Goal: Transaction & Acquisition: Purchase product/service

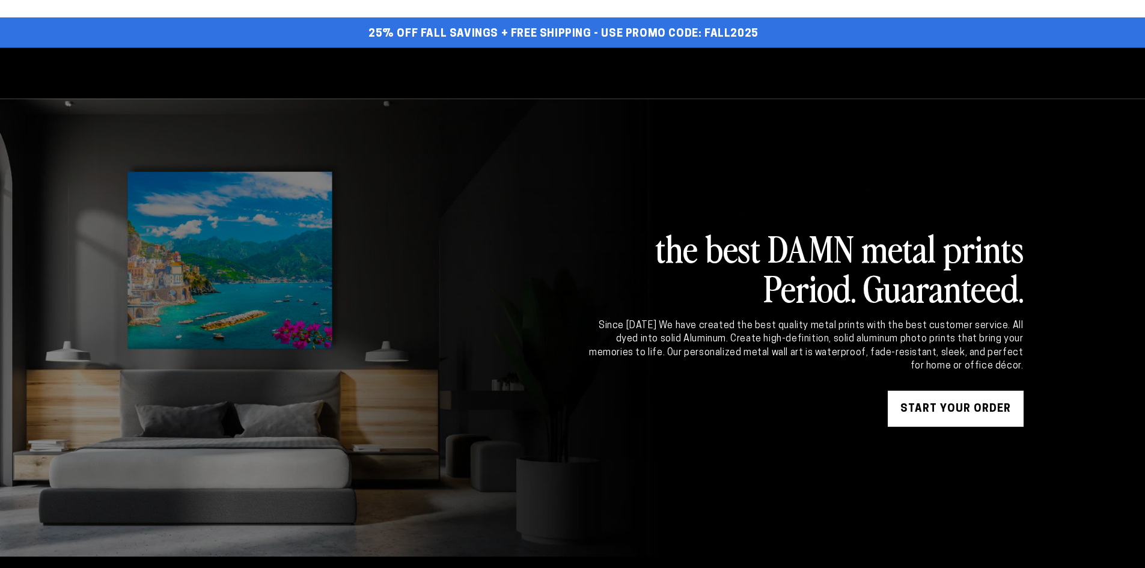
click at [957, 72] on span "Search our site" at bounding box center [964, 72] width 26 height 26
click at [625, 75] on button "Close" at bounding box center [621, 72] width 10 height 27
click at [960, 69] on use "Search our site" at bounding box center [964, 72] width 10 height 11
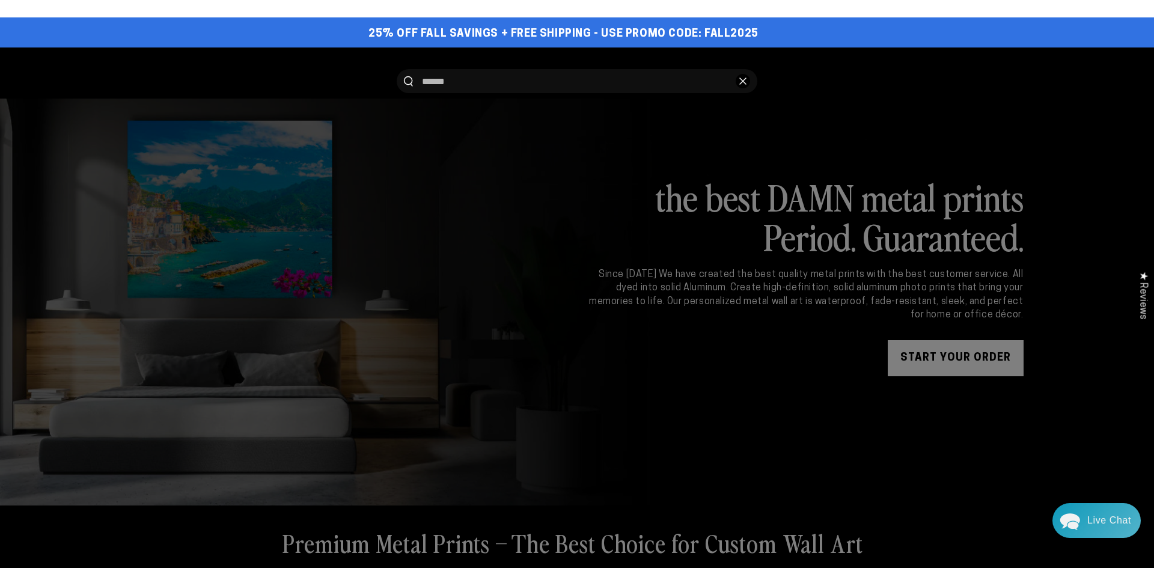
click at [746, 76] on button "Close" at bounding box center [742, 81] width 14 height 14
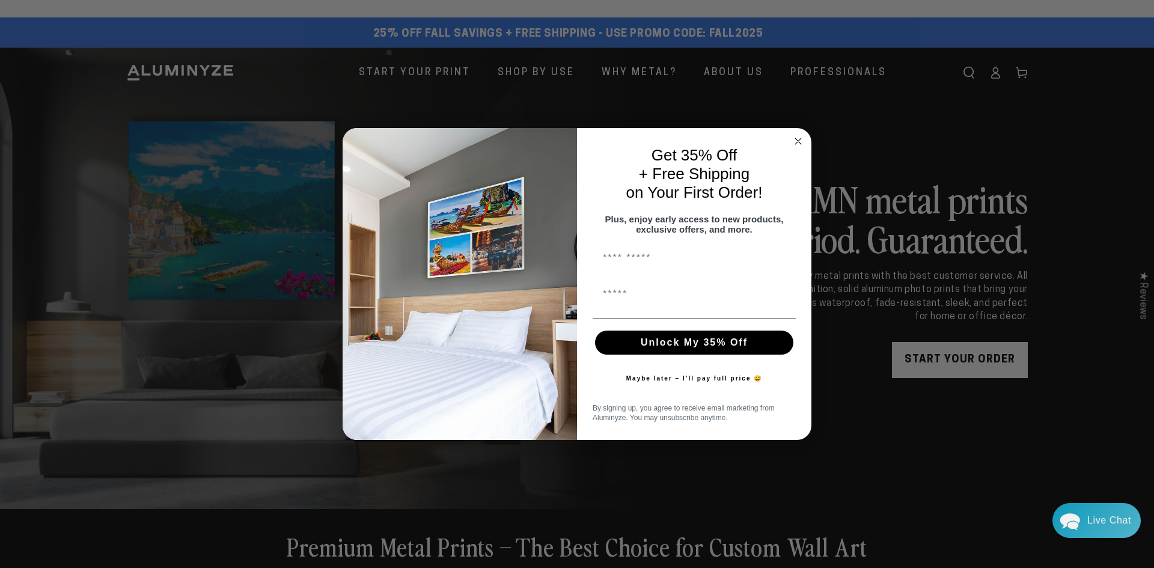
click at [805, 134] on icon "Close dialog" at bounding box center [798, 141] width 14 height 14
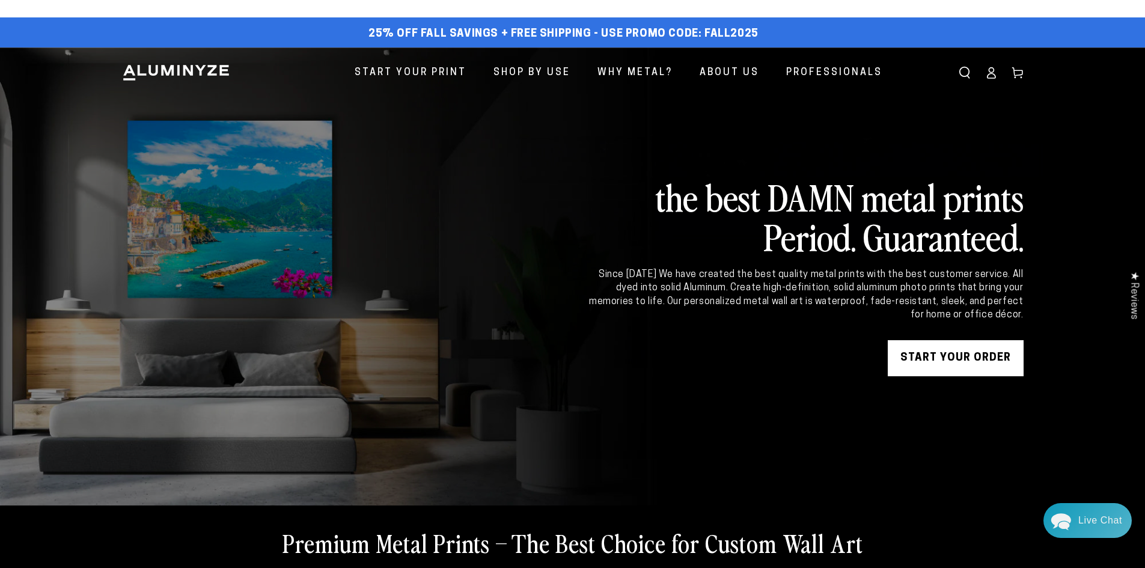
click at [972, 65] on span "Search our site" at bounding box center [964, 72] width 26 height 26
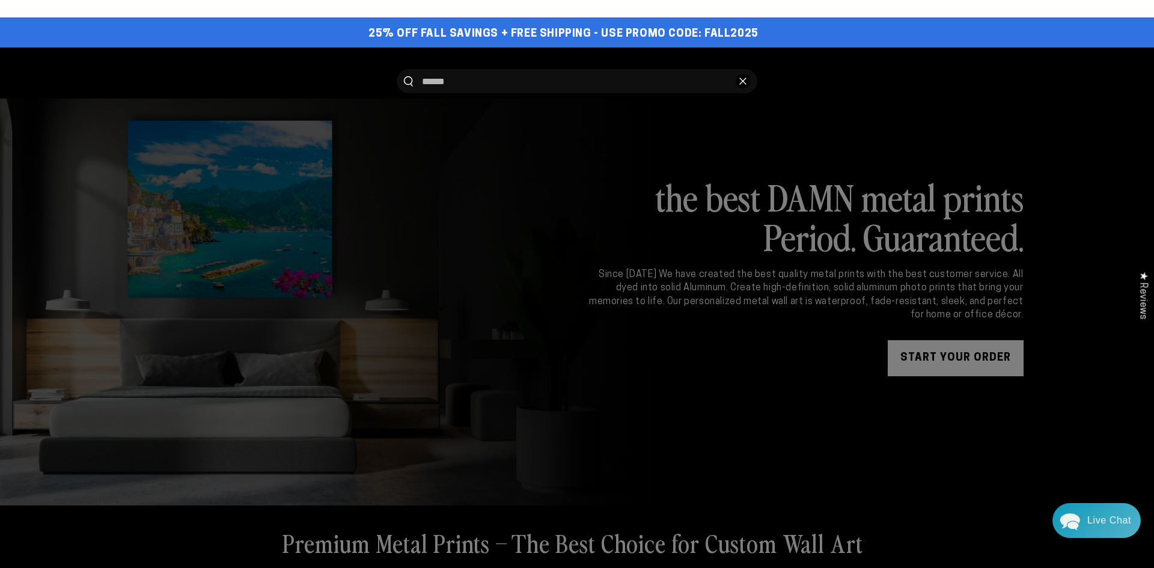
click at [737, 80] on button "Close" at bounding box center [742, 81] width 14 height 14
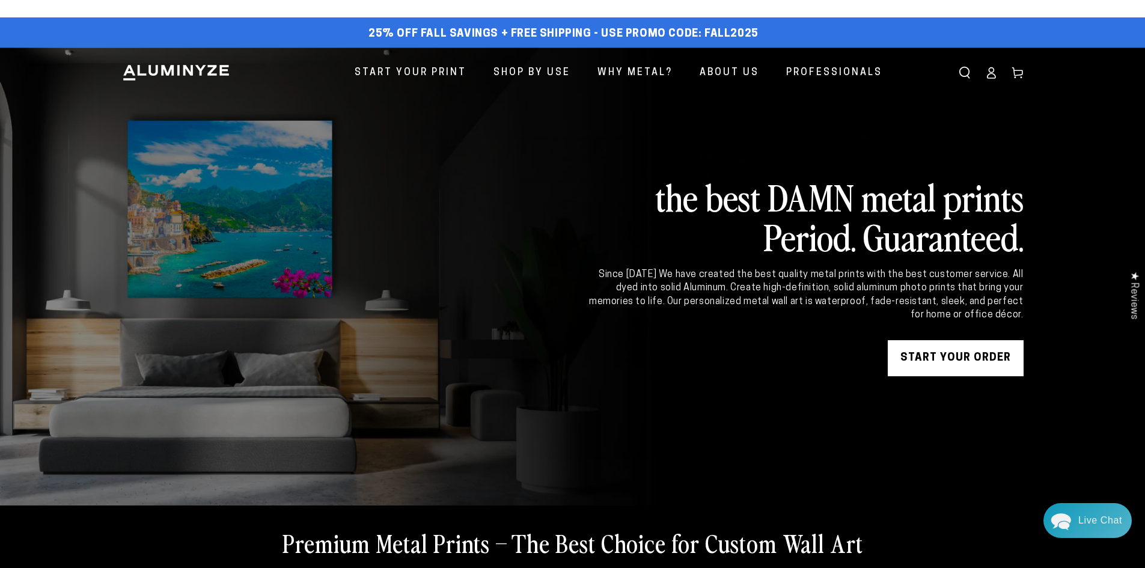
click at [970, 78] on icon "Search our site" at bounding box center [964, 73] width 12 height 12
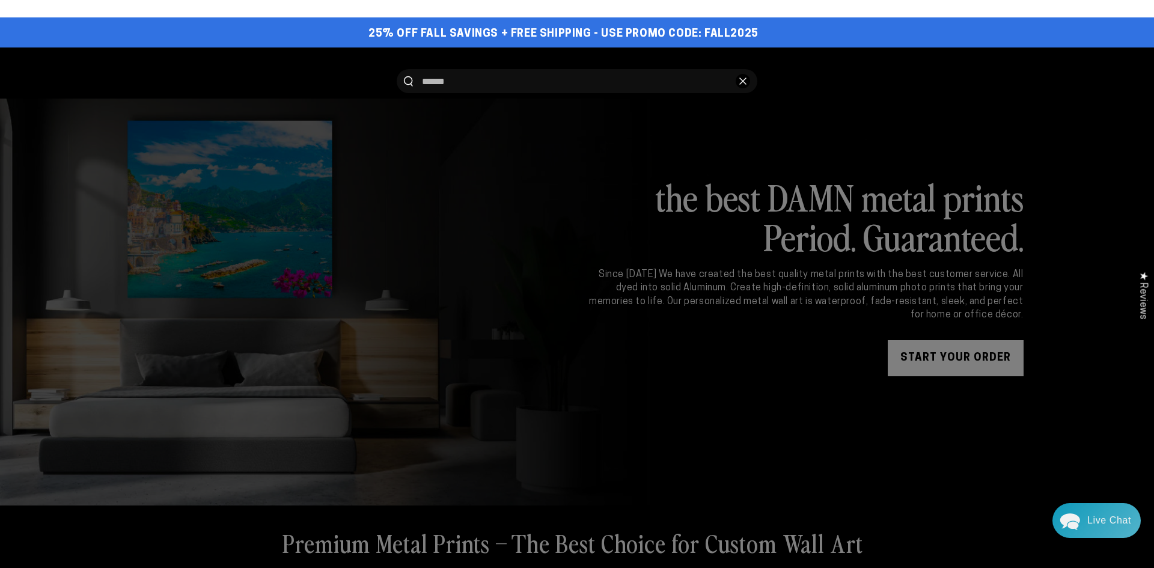
click at [742, 77] on button "Close" at bounding box center [742, 81] width 14 height 14
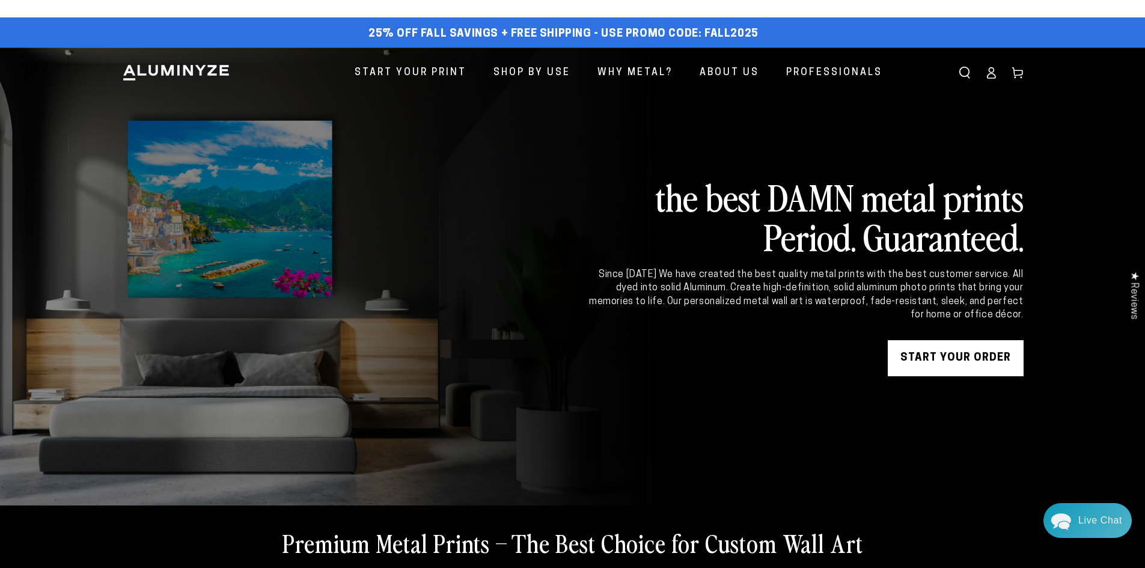
click at [120, 104] on link at bounding box center [572, 276] width 1145 height 458
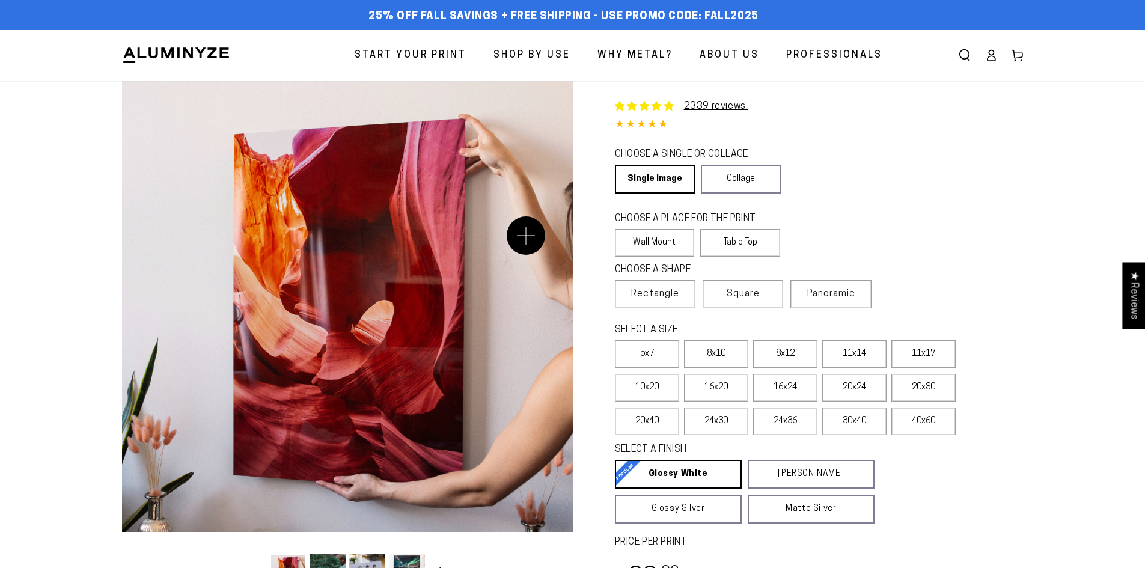
select select "**********"
click at [961, 63] on span "Search our site" at bounding box center [964, 55] width 26 height 26
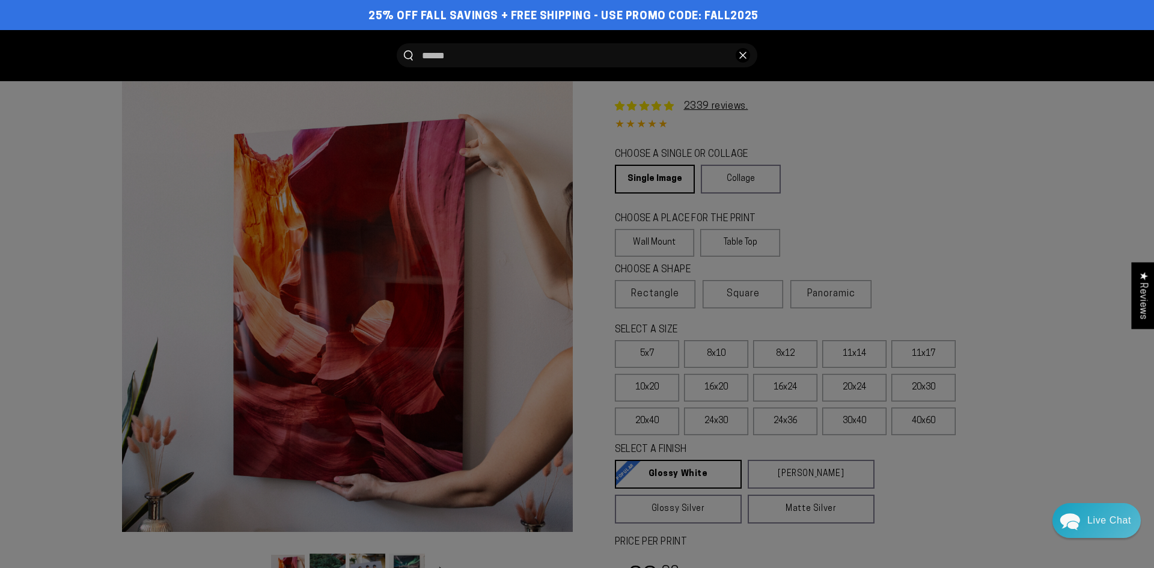
click at [740, 54] on icon "Close" at bounding box center [742, 55] width 7 height 7
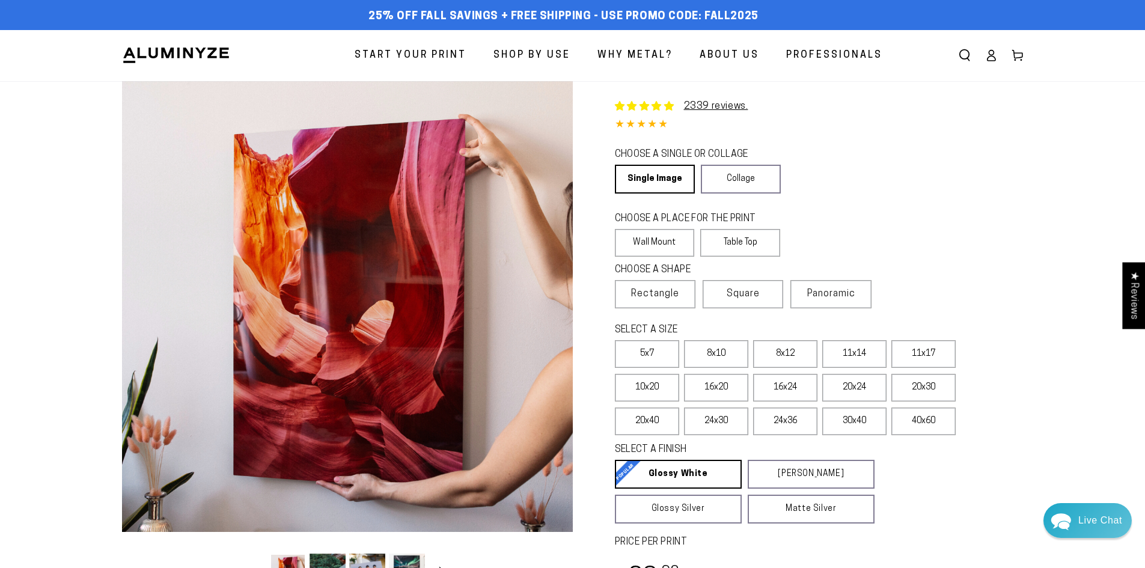
click at [960, 58] on icon "Search our site" at bounding box center [964, 55] width 12 height 12
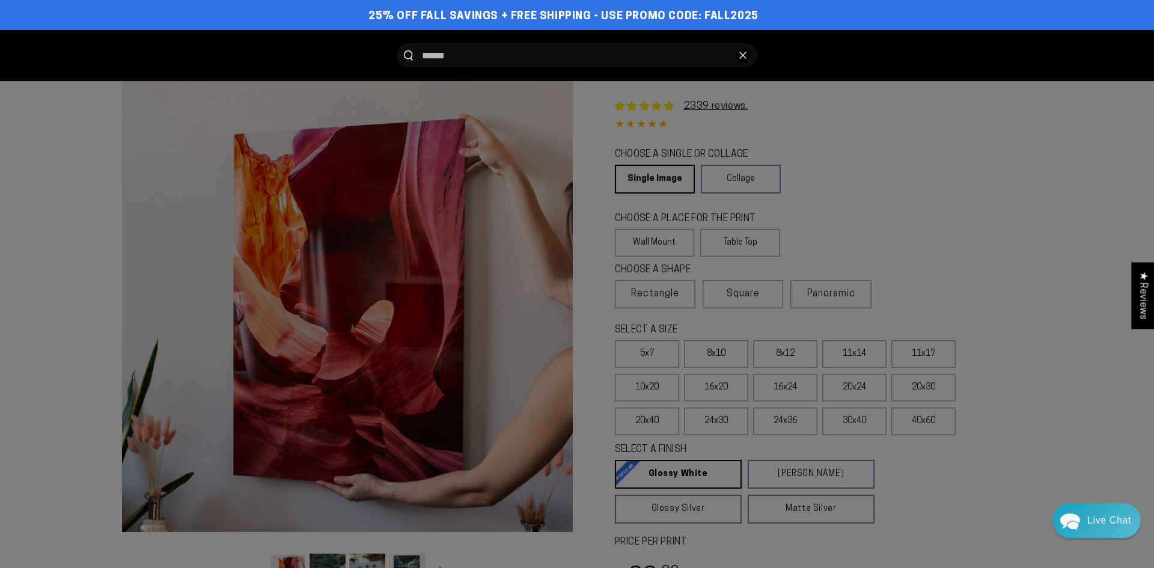
click at [743, 51] on button "Close" at bounding box center [742, 55] width 14 height 14
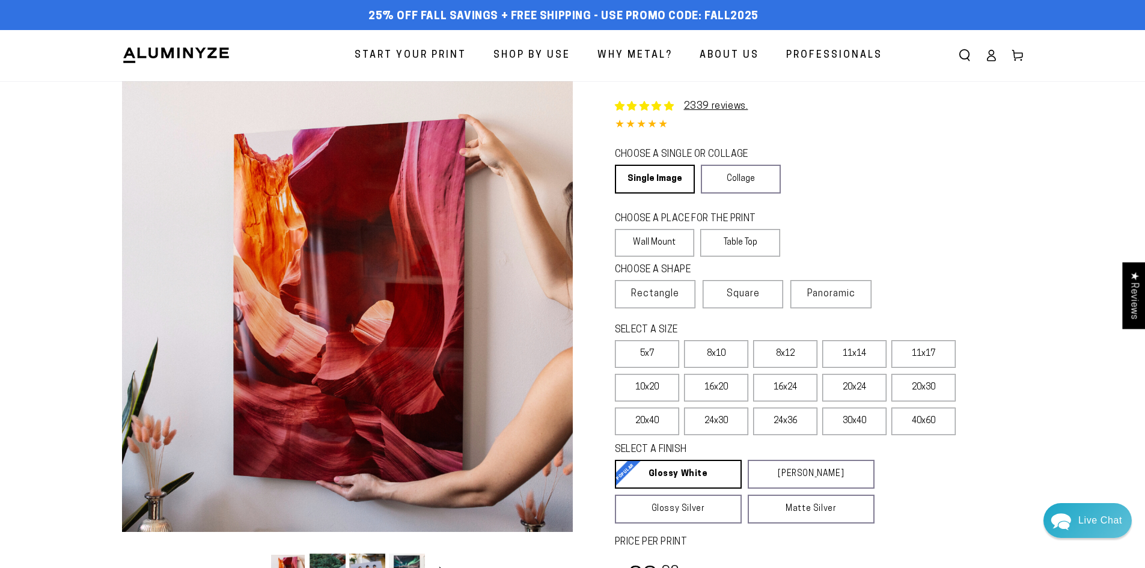
click at [475, 51] on link "Start Your Print" at bounding box center [410, 56] width 130 height 32
select select "**********"
click at [970, 58] on icon "Search our site" at bounding box center [964, 55] width 12 height 12
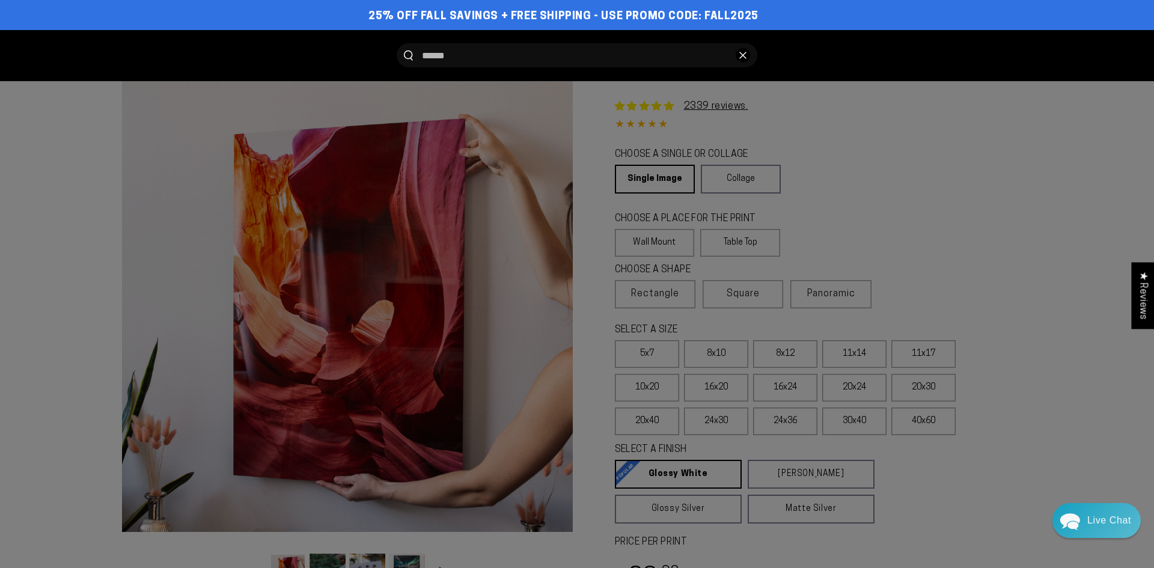
click at [745, 56] on icon "Close" at bounding box center [742, 55] width 7 height 7
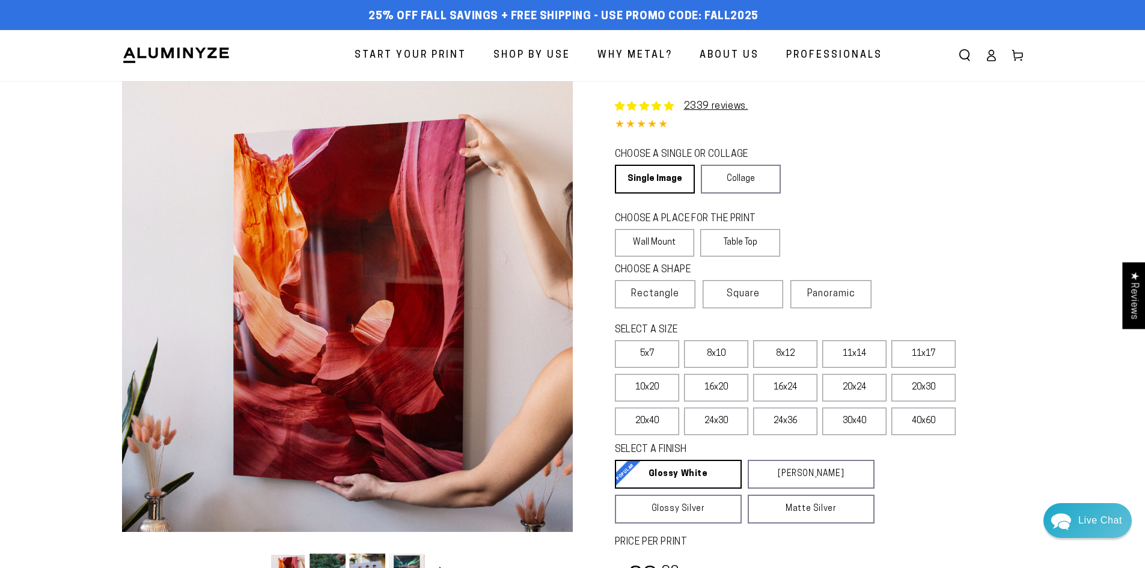
click at [972, 46] on span "Search our site" at bounding box center [964, 55] width 26 height 26
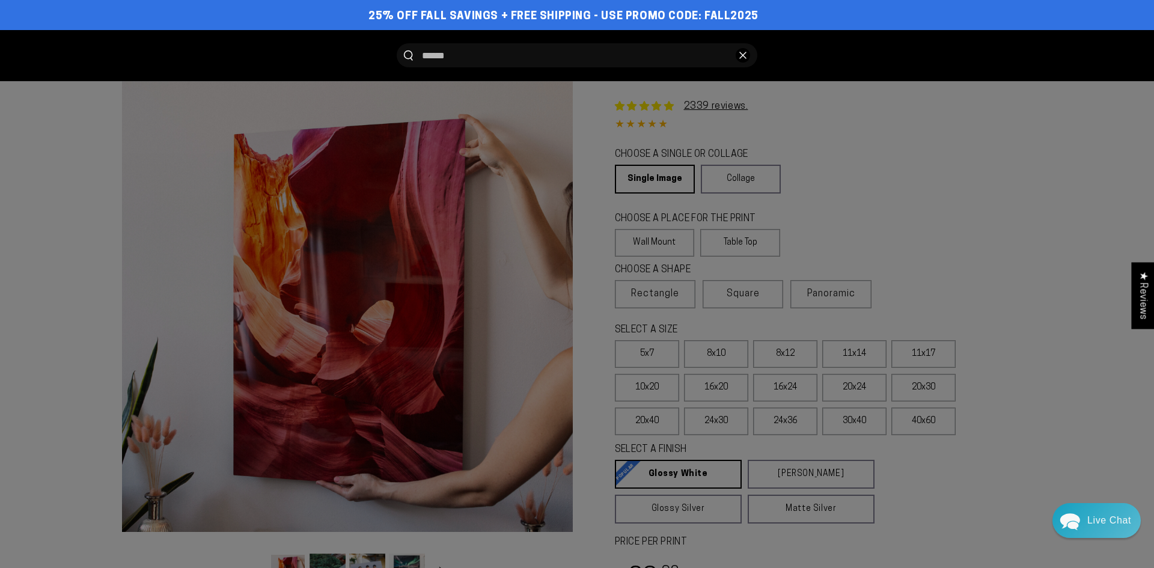
click at [742, 58] on icon "Close" at bounding box center [742, 55] width 7 height 7
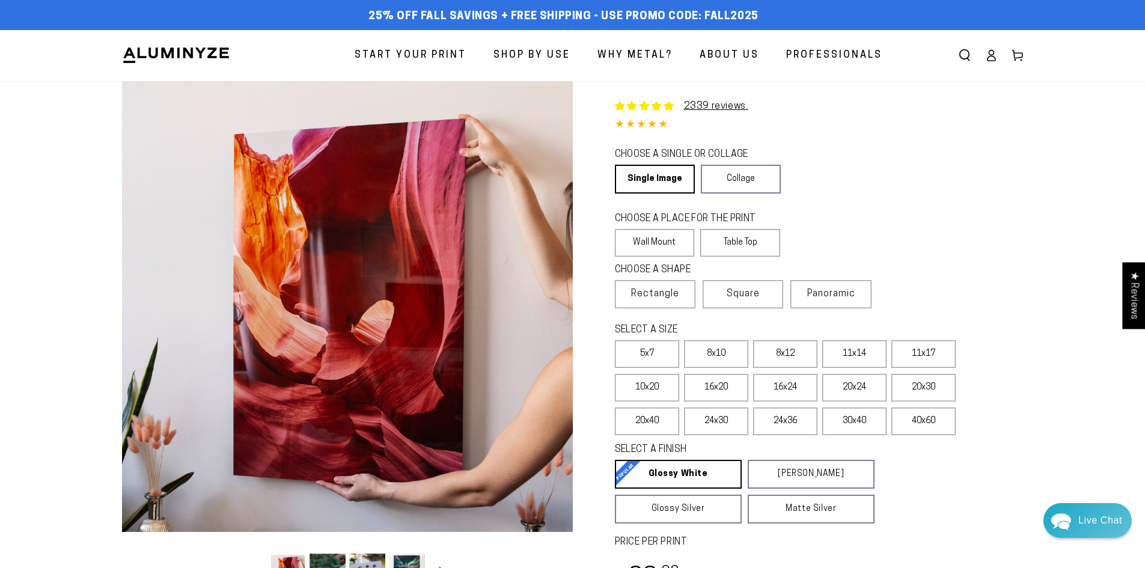
click at [961, 61] on icon "Search our site" at bounding box center [964, 55] width 12 height 12
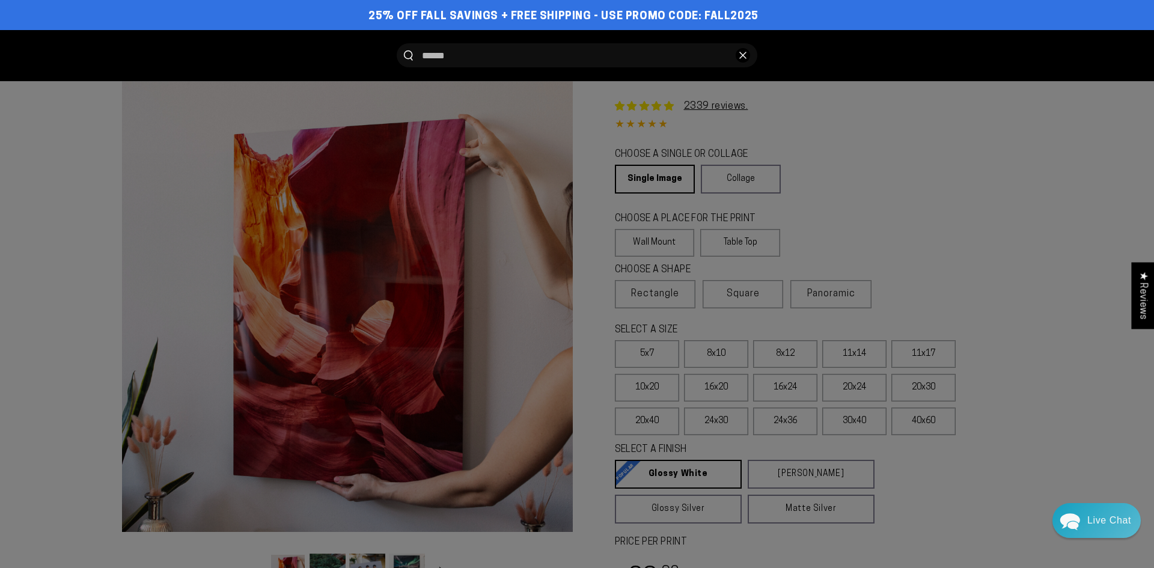
click at [541, 78] on form "Search our site" at bounding box center [576, 55] width 901 height 51
